Goal: Task Accomplishment & Management: Manage account settings

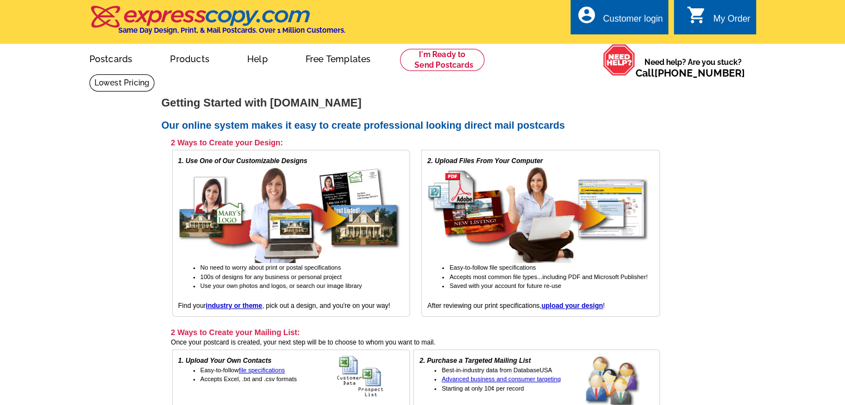
click at [640, 21] on div "Customer login" at bounding box center [633, 22] width 60 height 16
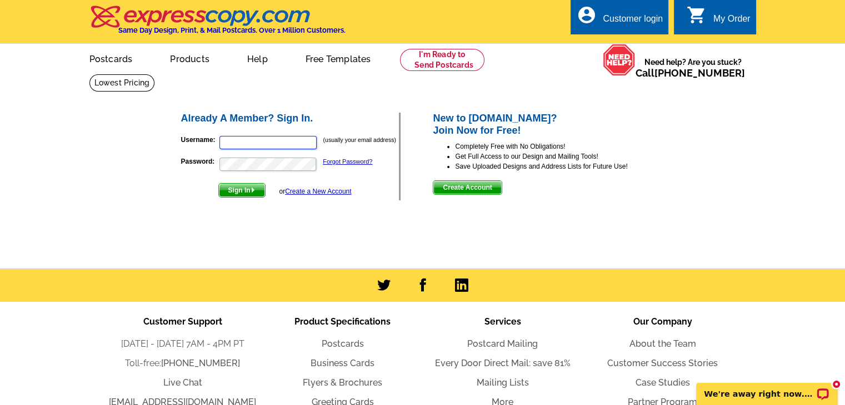
type input "ceckert@sbcglobal.net"
click at [249, 188] on span "Sign In" at bounding box center [242, 190] width 46 height 13
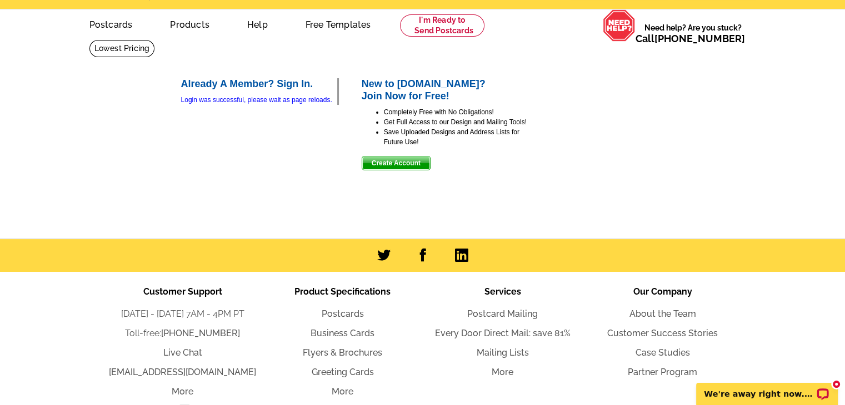
scroll to position [104, 0]
